Goal: Task Accomplishment & Management: Complete application form

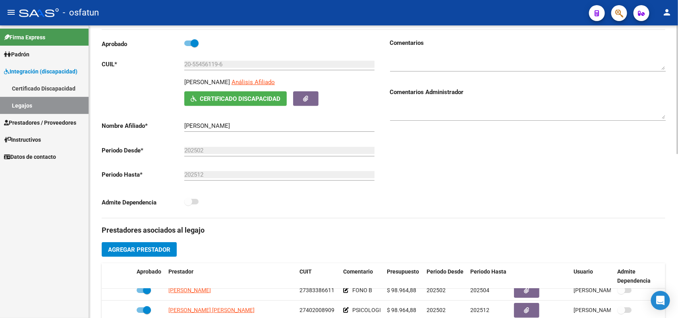
scroll to position [50, 0]
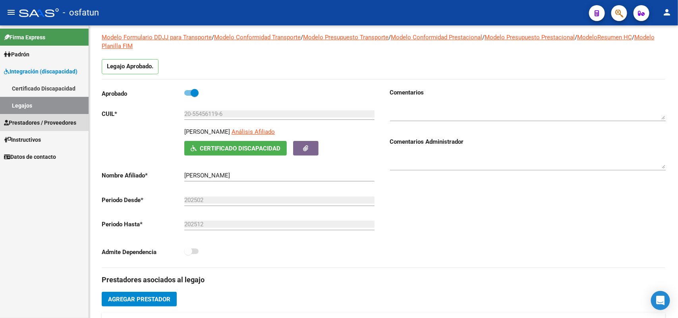
click at [27, 124] on span "Prestadores / Proveedores" at bounding box center [40, 122] width 72 height 9
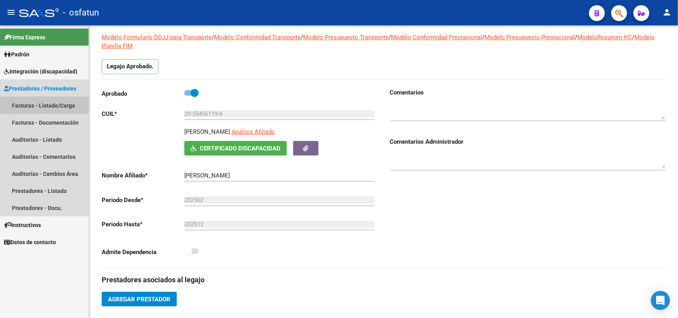
click at [37, 100] on link "Facturas - Listado/Carga" at bounding box center [44, 105] width 89 height 17
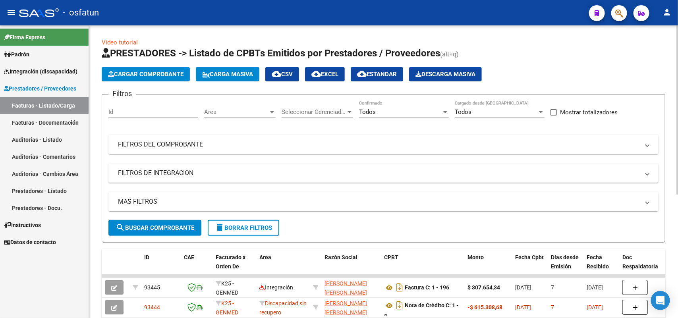
click at [149, 75] on span "Cargar Comprobante" at bounding box center [145, 74] width 75 height 7
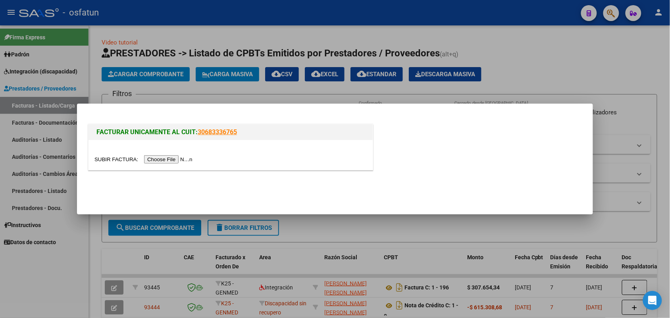
click at [164, 160] on input "file" at bounding box center [145, 159] width 100 height 8
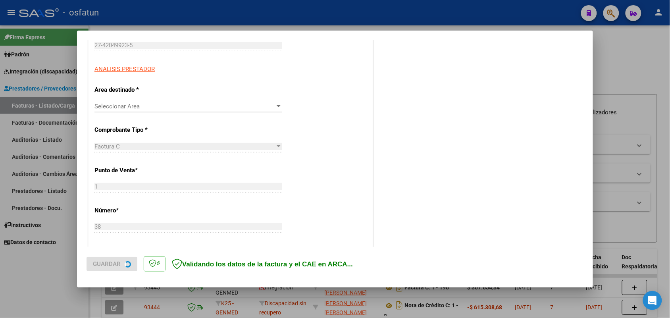
scroll to position [149, 0]
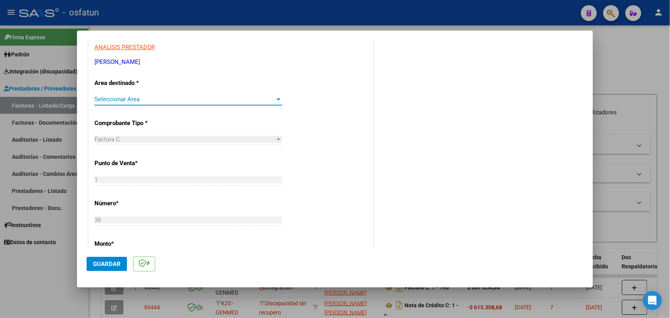
click at [212, 100] on span "Seleccionar Area" at bounding box center [185, 99] width 181 height 7
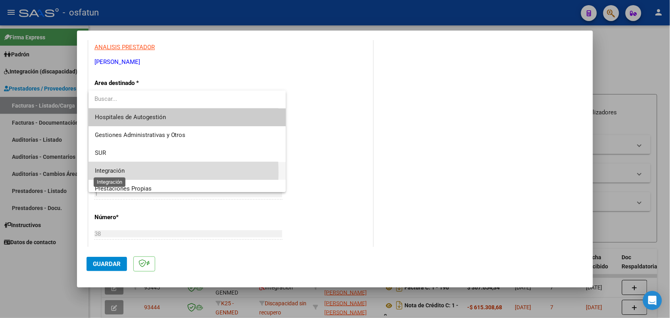
click at [116, 172] on span "Integración" at bounding box center [110, 170] width 30 height 7
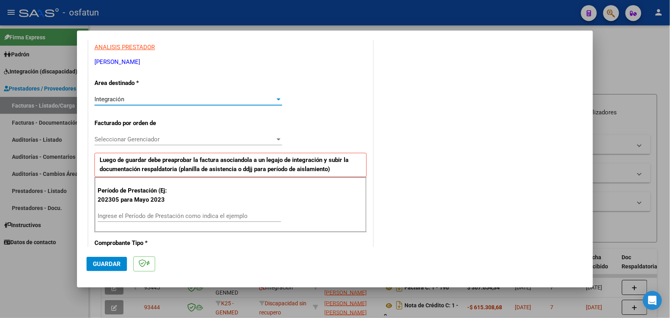
scroll to position [199, 0]
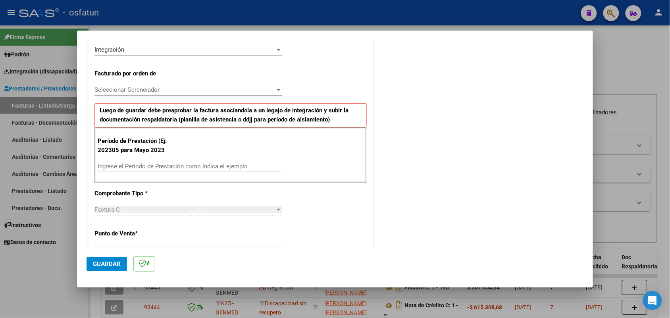
click at [272, 86] on div "Seleccionar Gerenciador Seleccionar Gerenciador" at bounding box center [189, 90] width 188 height 12
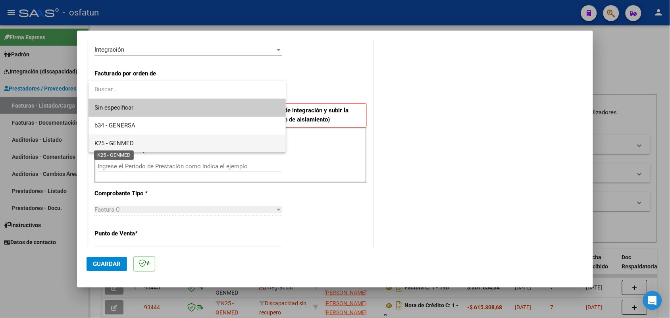
click at [120, 144] on span "K25 - GENMED" at bounding box center [114, 143] width 39 height 7
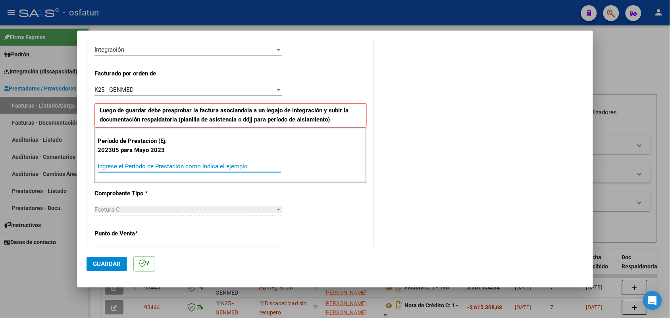
click at [177, 164] on input "Ingrese el Período de Prestación como indica el ejemplo" at bounding box center [189, 166] width 183 height 7
type input "202505"
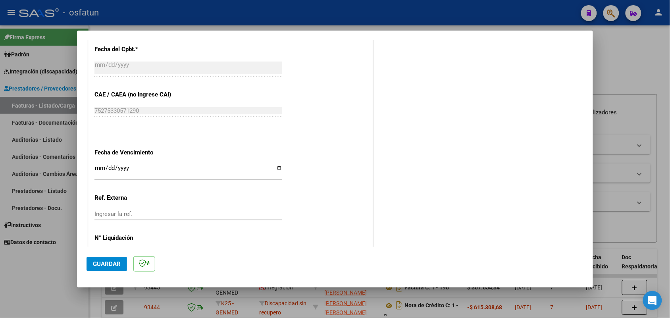
scroll to position [533, 0]
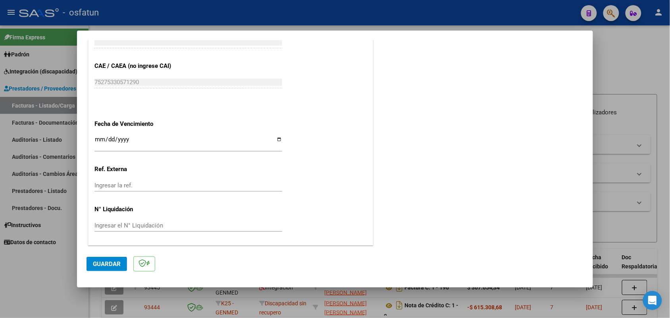
click at [104, 263] on span "Guardar" at bounding box center [107, 263] width 28 height 7
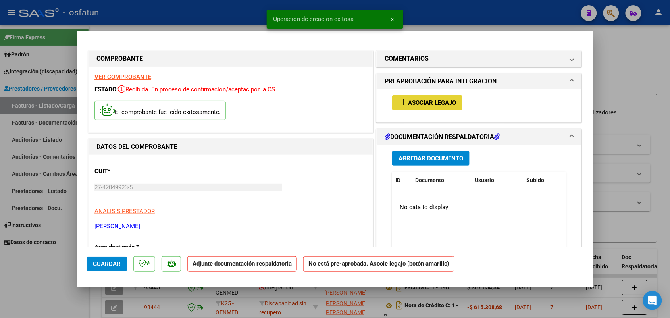
click at [432, 102] on span "Asociar Legajo" at bounding box center [432, 102] width 48 height 7
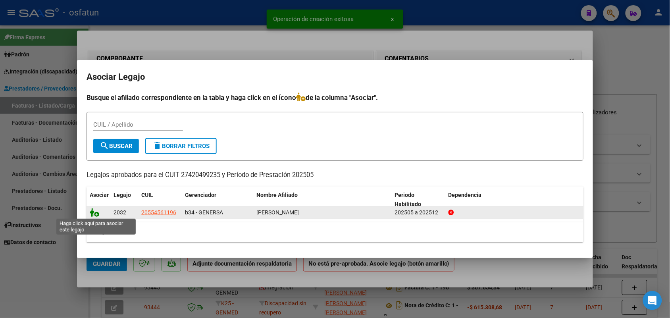
click at [93, 212] on icon at bounding box center [95, 212] width 10 height 9
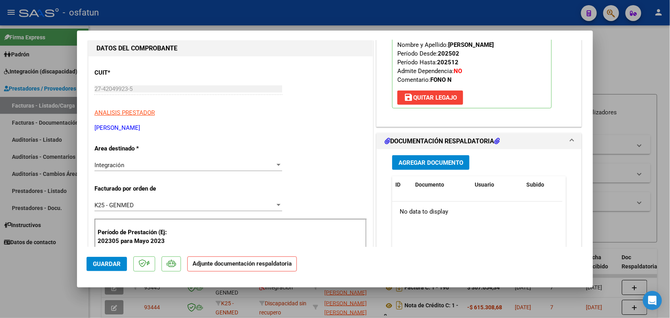
scroll to position [99, 0]
click at [421, 162] on span "Agregar Documento" at bounding box center [431, 161] width 65 height 7
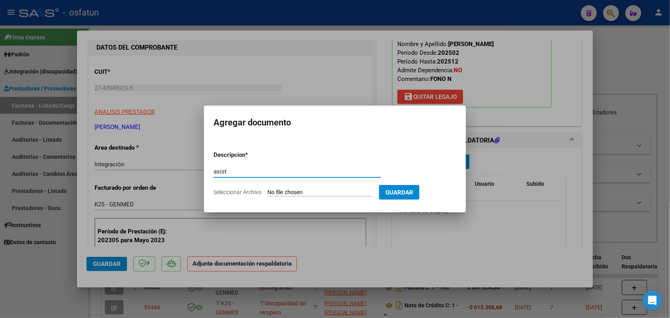
type input "asist"
click at [290, 189] on form "Descripcion * asist Escriba aquí una descripcion Seleccionar Archivo Guardar" at bounding box center [335, 174] width 243 height 58
click at [290, 191] on input "Seleccionar Archivo" at bounding box center [320, 193] width 105 height 8
type input "C:\fakepath\asist [PERSON_NAME].pdf"
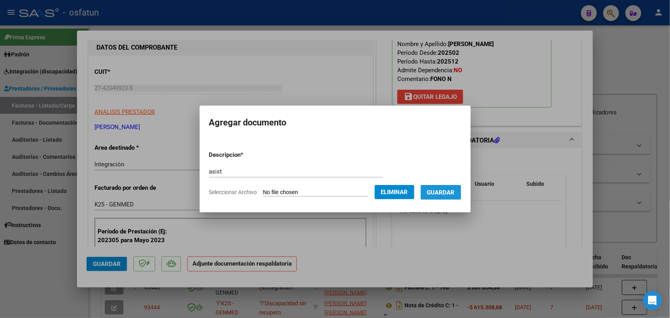
click at [451, 189] on span "Guardar" at bounding box center [441, 192] width 28 height 7
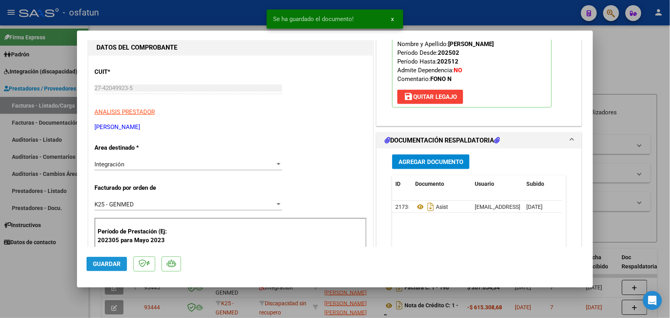
click at [107, 260] on span "Guardar" at bounding box center [107, 263] width 28 height 7
click at [14, 292] on div at bounding box center [335, 159] width 670 height 318
type input "$ 0,00"
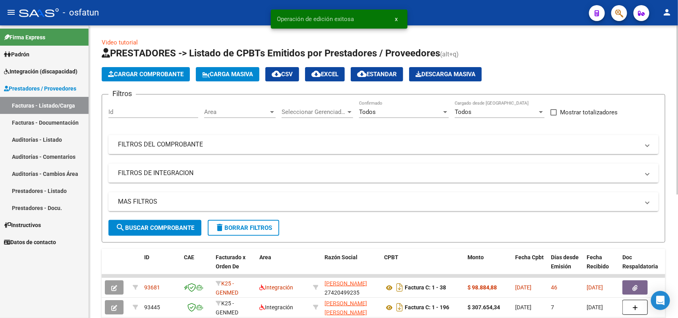
click at [134, 72] on span "Cargar Comprobante" at bounding box center [145, 74] width 75 height 7
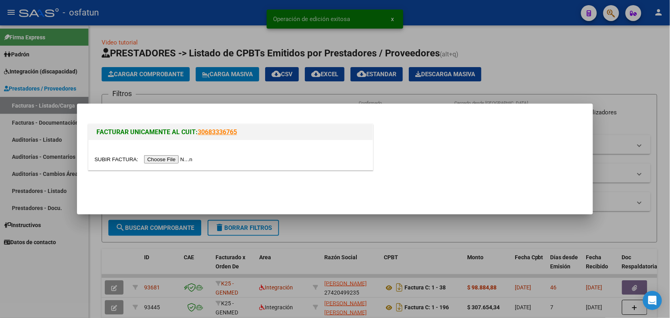
click at [154, 157] on input "file" at bounding box center [145, 159] width 100 height 8
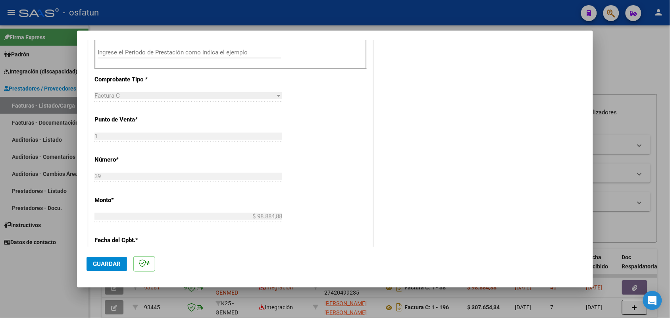
scroll to position [164, 0]
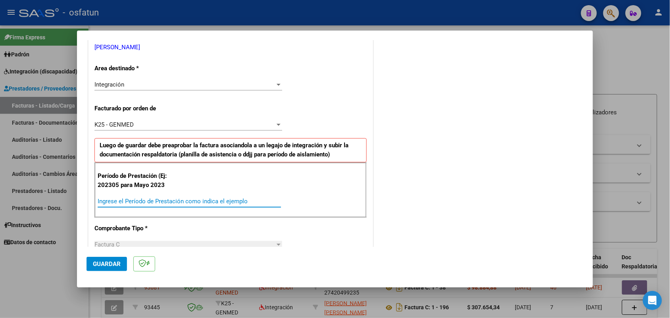
click at [164, 201] on input "Ingrese el Período de Prestación como indica el ejemplo" at bounding box center [189, 201] width 183 height 7
type input "202506"
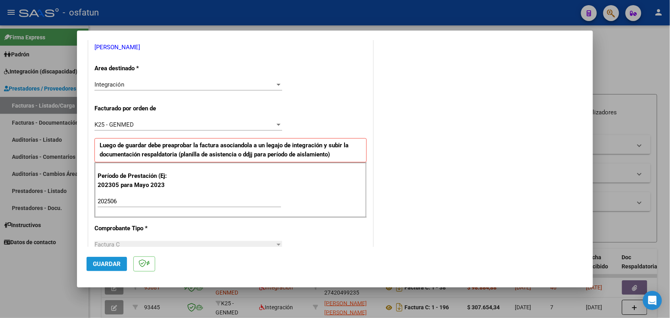
click at [104, 263] on span "Guardar" at bounding box center [107, 263] width 28 height 7
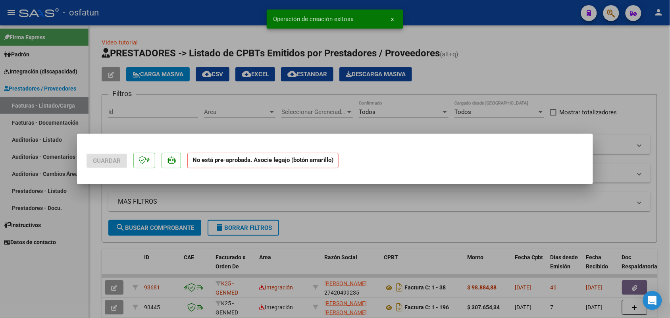
scroll to position [0, 0]
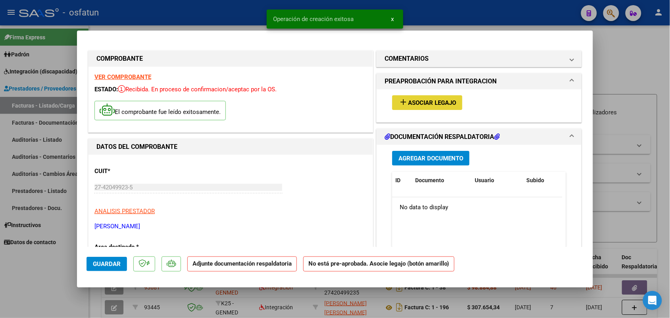
click at [432, 106] on button "add Asociar Legajo" at bounding box center [427, 102] width 70 height 15
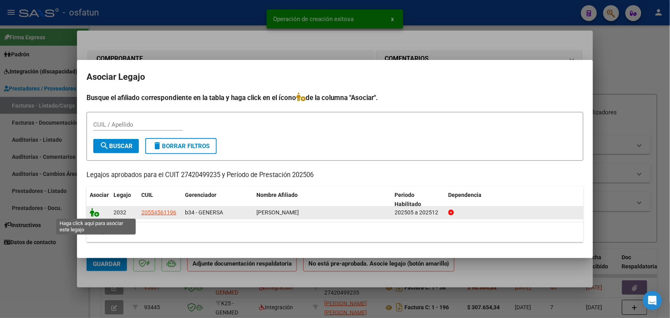
click at [95, 212] on icon at bounding box center [95, 212] width 10 height 9
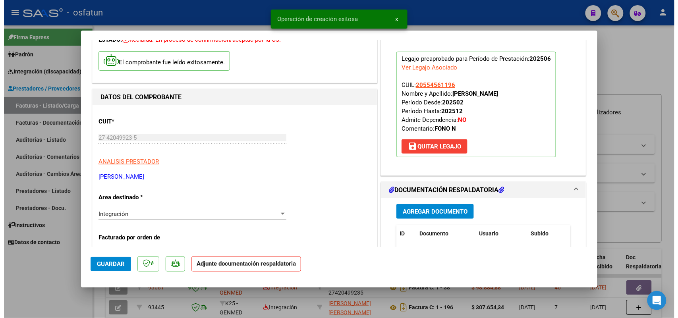
scroll to position [99, 0]
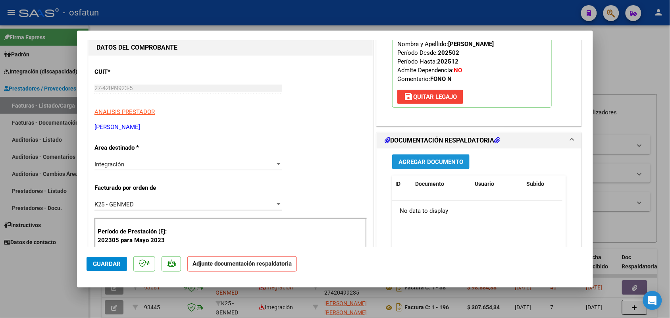
click at [422, 160] on span "Agregar Documento" at bounding box center [431, 161] width 65 height 7
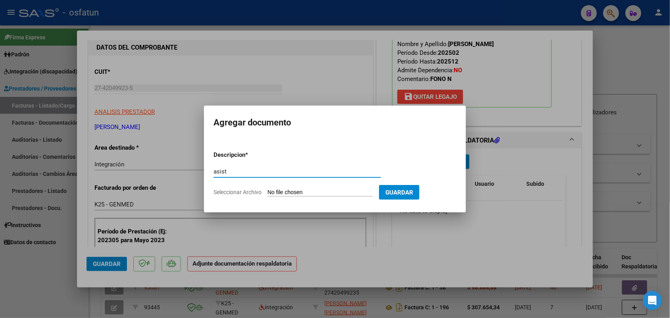
type input "asist"
click at [322, 191] on input "Seleccionar Archivo" at bounding box center [320, 193] width 105 height 8
type input "C:\fakepath\asist fono junio.pdf"
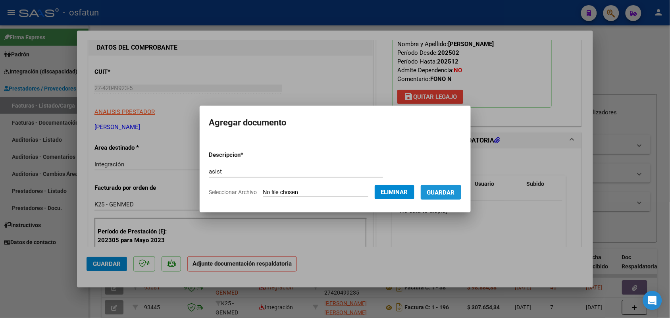
click at [448, 193] on span "Guardar" at bounding box center [441, 192] width 28 height 7
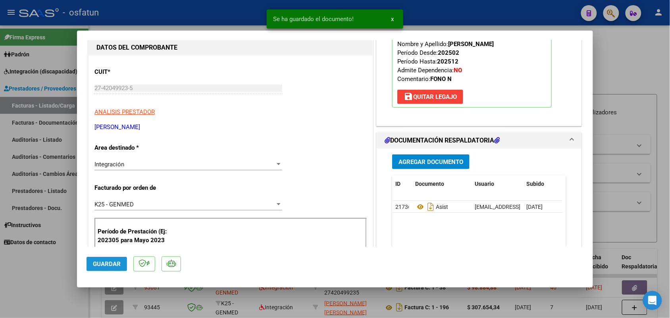
click at [99, 261] on span "Guardar" at bounding box center [107, 263] width 28 height 7
click at [31, 281] on div at bounding box center [335, 159] width 670 height 318
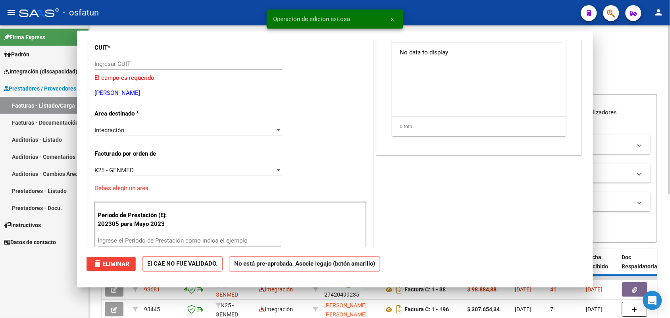
scroll to position [0, 0]
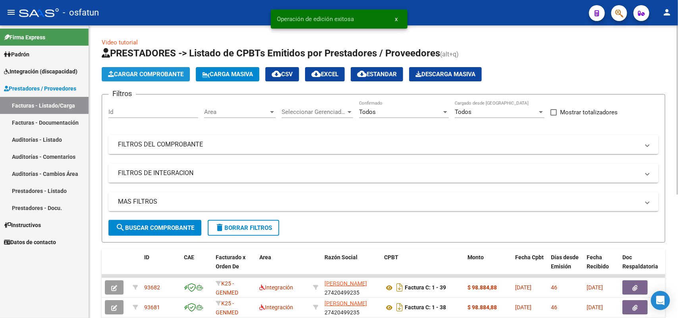
click at [151, 68] on button "Cargar Comprobante" at bounding box center [146, 74] width 88 height 14
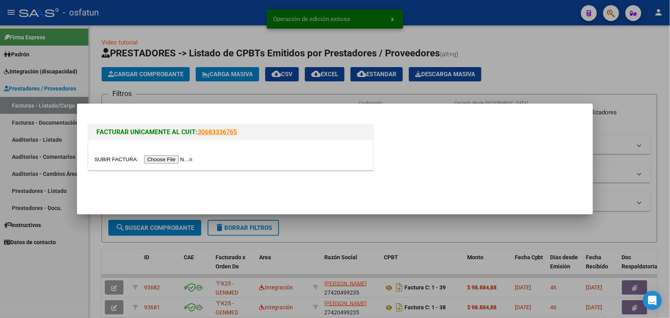
click at [176, 160] on input "file" at bounding box center [145, 159] width 100 height 8
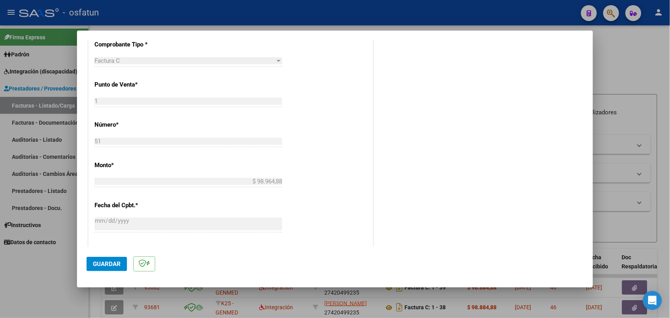
scroll to position [199, 0]
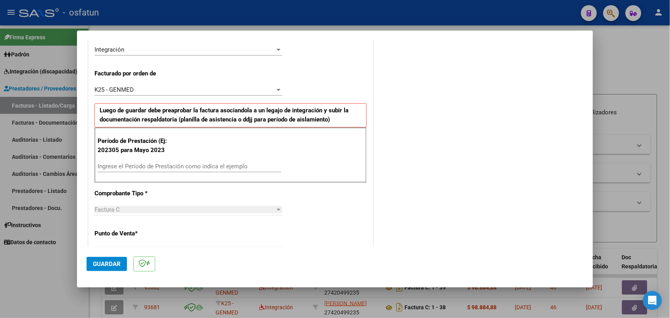
click at [155, 166] on input "Ingrese el Período de Prestación como indica el ejemplo" at bounding box center [189, 166] width 183 height 7
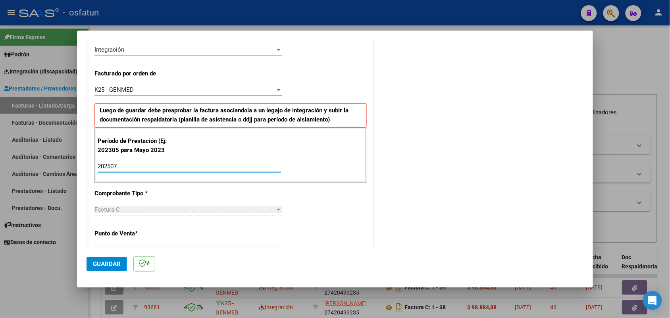
type input "202507"
click at [105, 265] on span "Guardar" at bounding box center [107, 263] width 28 height 7
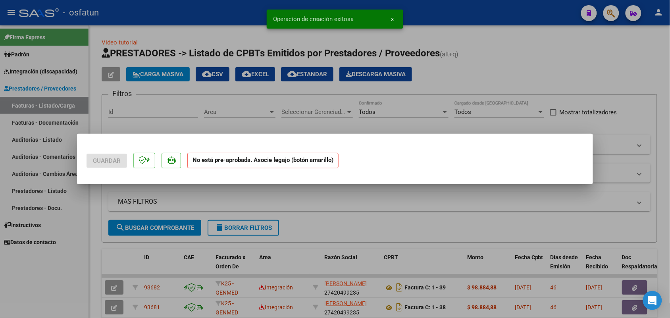
scroll to position [0, 0]
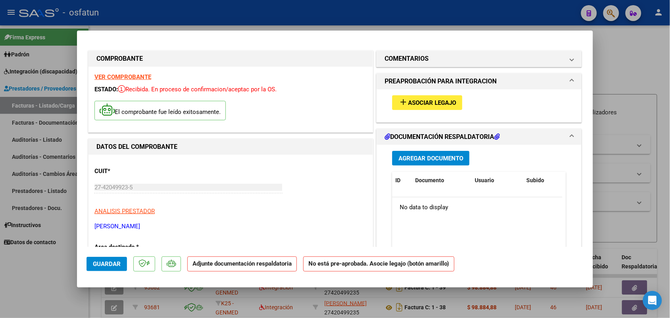
click at [422, 99] on span "Asociar Legajo" at bounding box center [432, 102] width 48 height 7
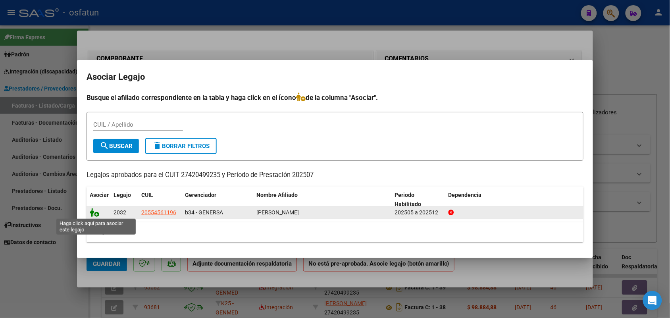
click at [94, 210] on icon at bounding box center [95, 212] width 10 height 9
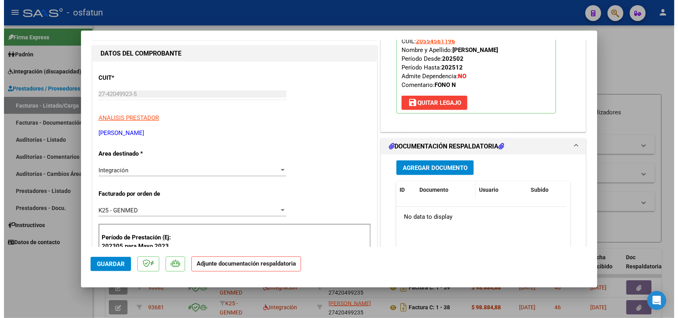
scroll to position [99, 0]
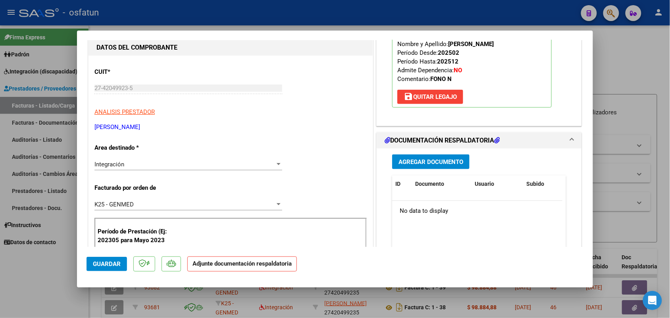
click at [417, 161] on span "Agregar Documento" at bounding box center [431, 161] width 65 height 7
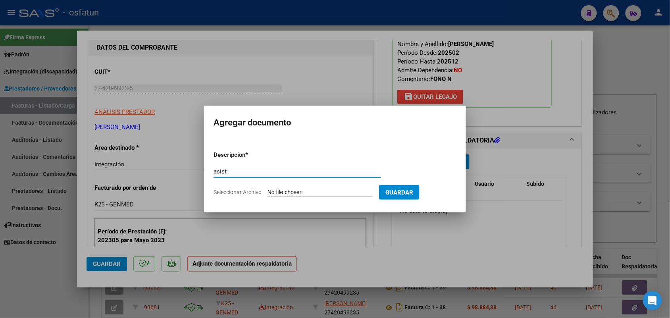
type input "asist"
click at [320, 189] on form "Descripcion * asist Escriba aquí una descripcion Seleccionar Archivo Guardar" at bounding box center [335, 174] width 243 height 58
click at [320, 190] on input "Seleccionar Archivo" at bounding box center [320, 193] width 105 height 8
type input "C:\fakepath\fono Asistencia [PERSON_NAME].pdf"
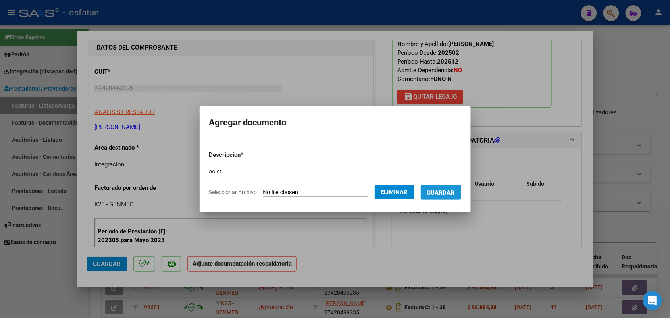
click at [448, 192] on span "Guardar" at bounding box center [441, 192] width 28 height 7
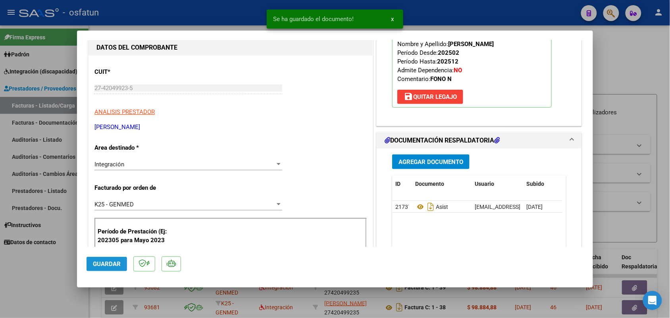
click at [113, 262] on span "Guardar" at bounding box center [107, 263] width 28 height 7
click at [29, 278] on div at bounding box center [335, 159] width 670 height 318
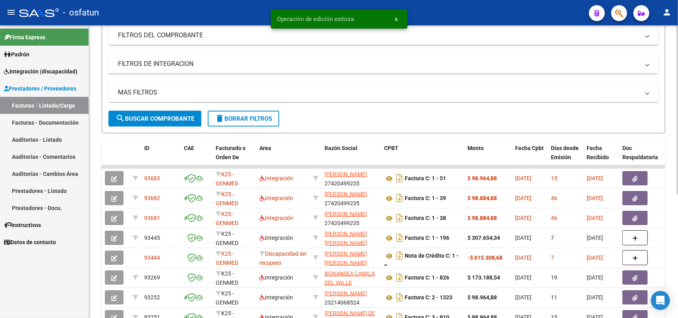
scroll to position [199, 0]
